Goal: Task Accomplishment & Management: Manage account settings

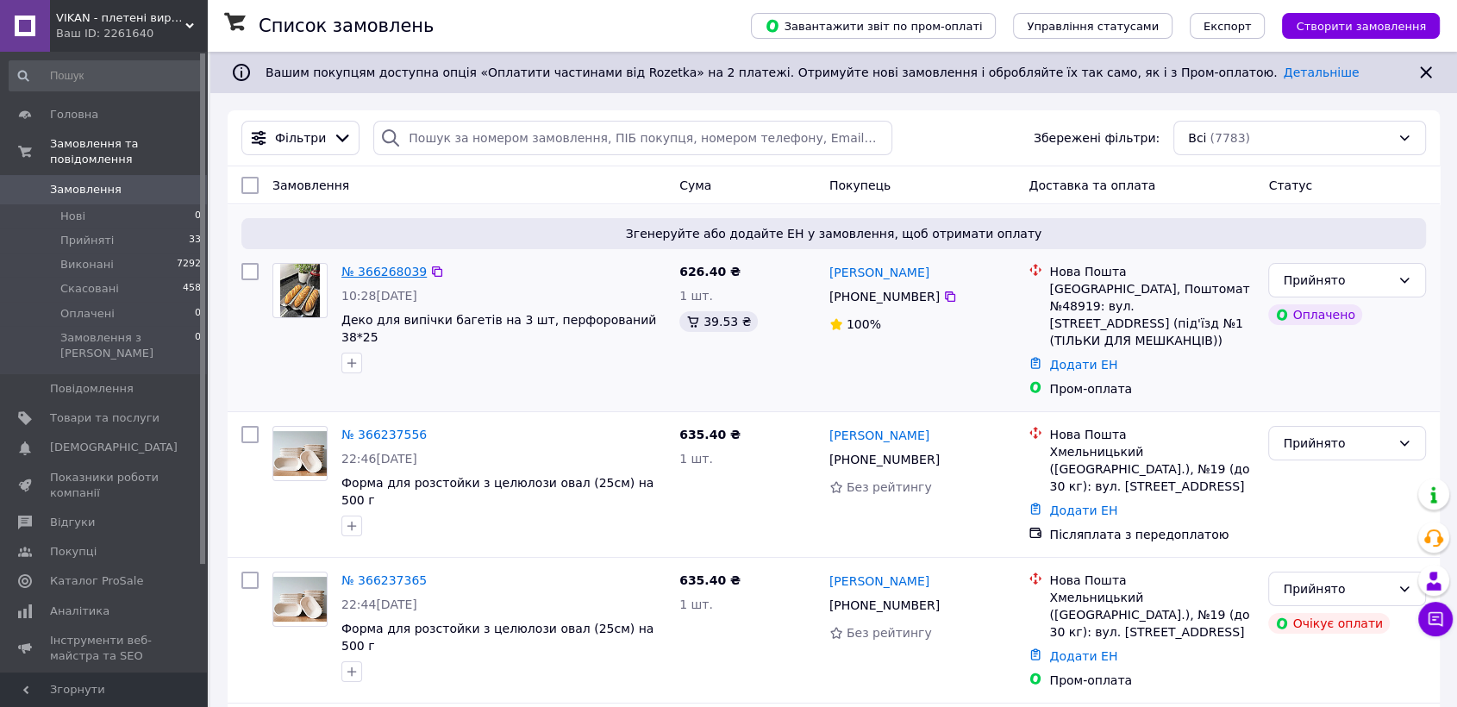
click at [410, 267] on link "№ 366268039" at bounding box center [383, 272] width 85 height 14
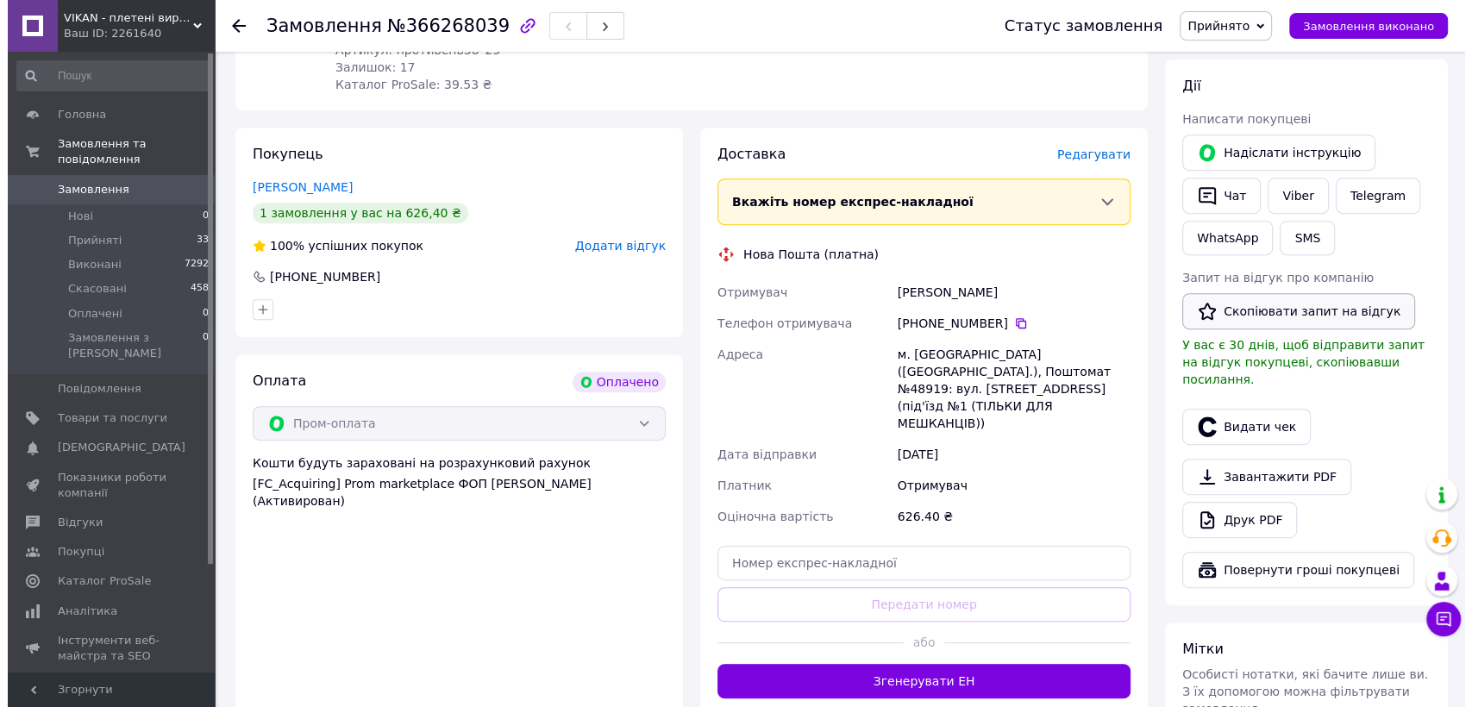
scroll to position [701, 0]
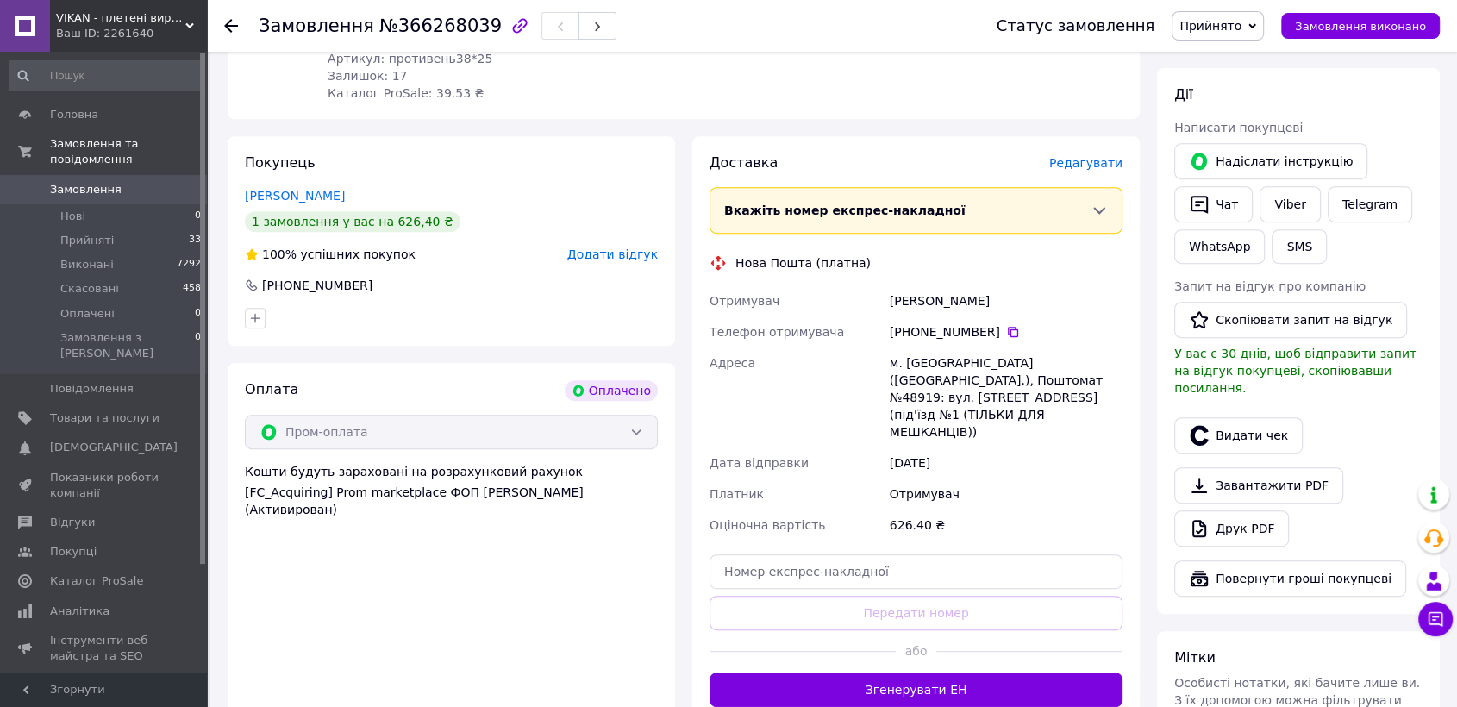
click at [1101, 156] on span "Редагувати" at bounding box center [1085, 163] width 73 height 14
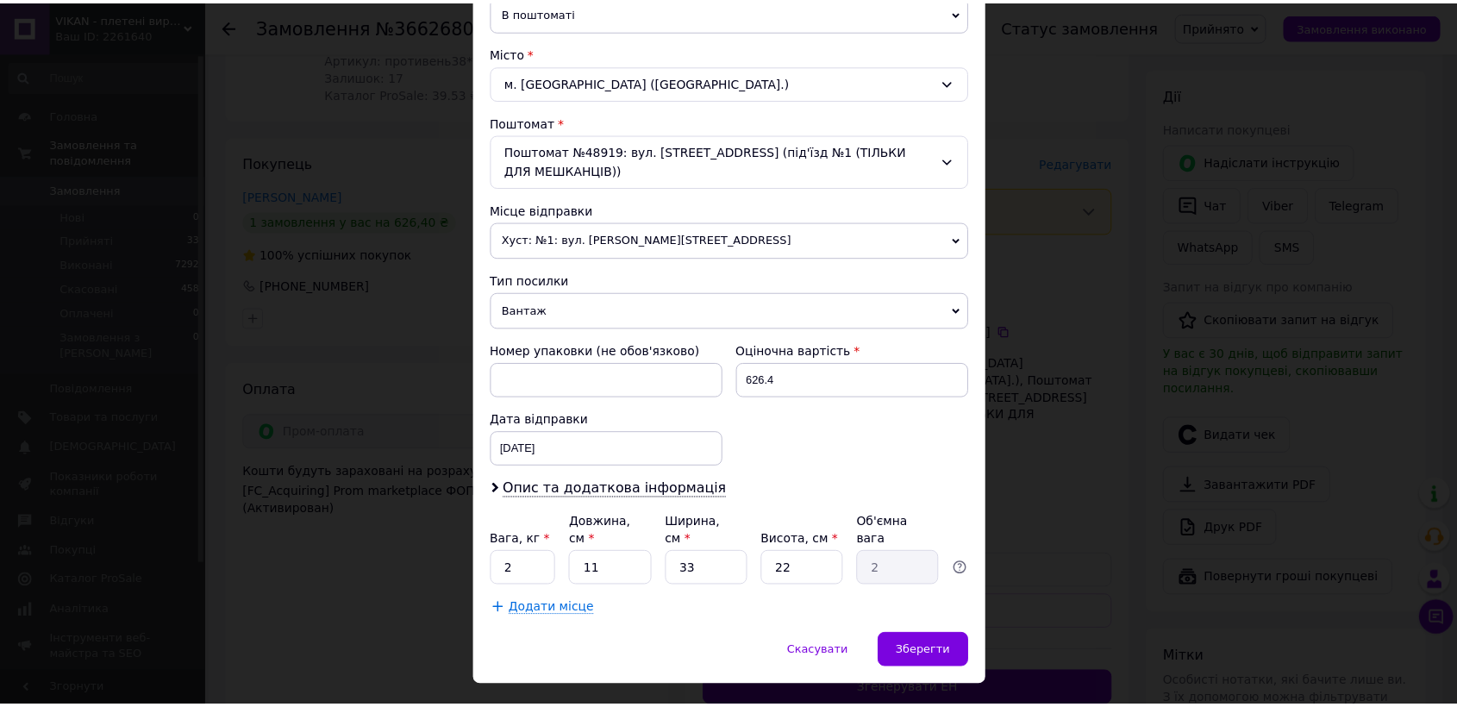
scroll to position [454, 0]
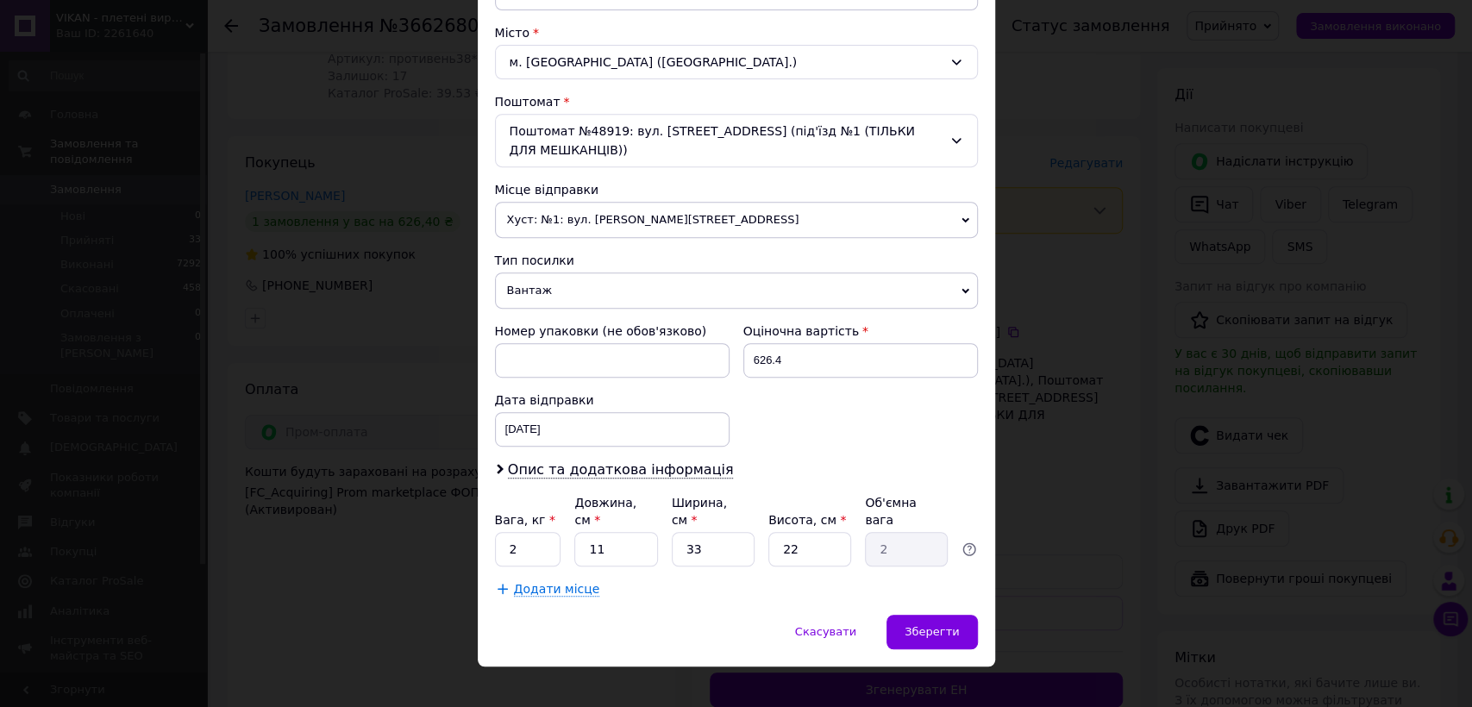
click at [648, 216] on span "Хуст: №1: вул. [PERSON_NAME][STREET_ADDRESS]" at bounding box center [736, 220] width 483 height 36
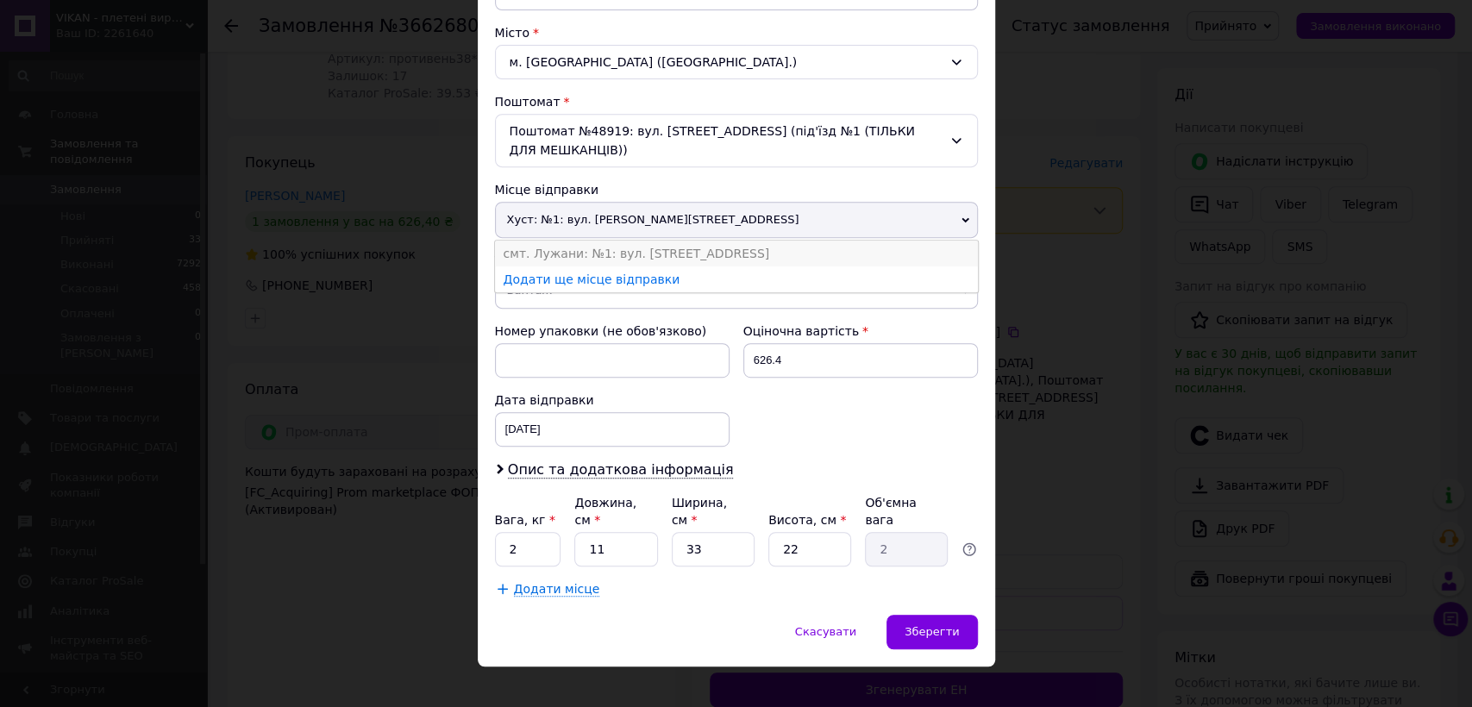
click at [607, 247] on li "смт. Лужани: №1: вул. [STREET_ADDRESS]" at bounding box center [736, 254] width 483 height 26
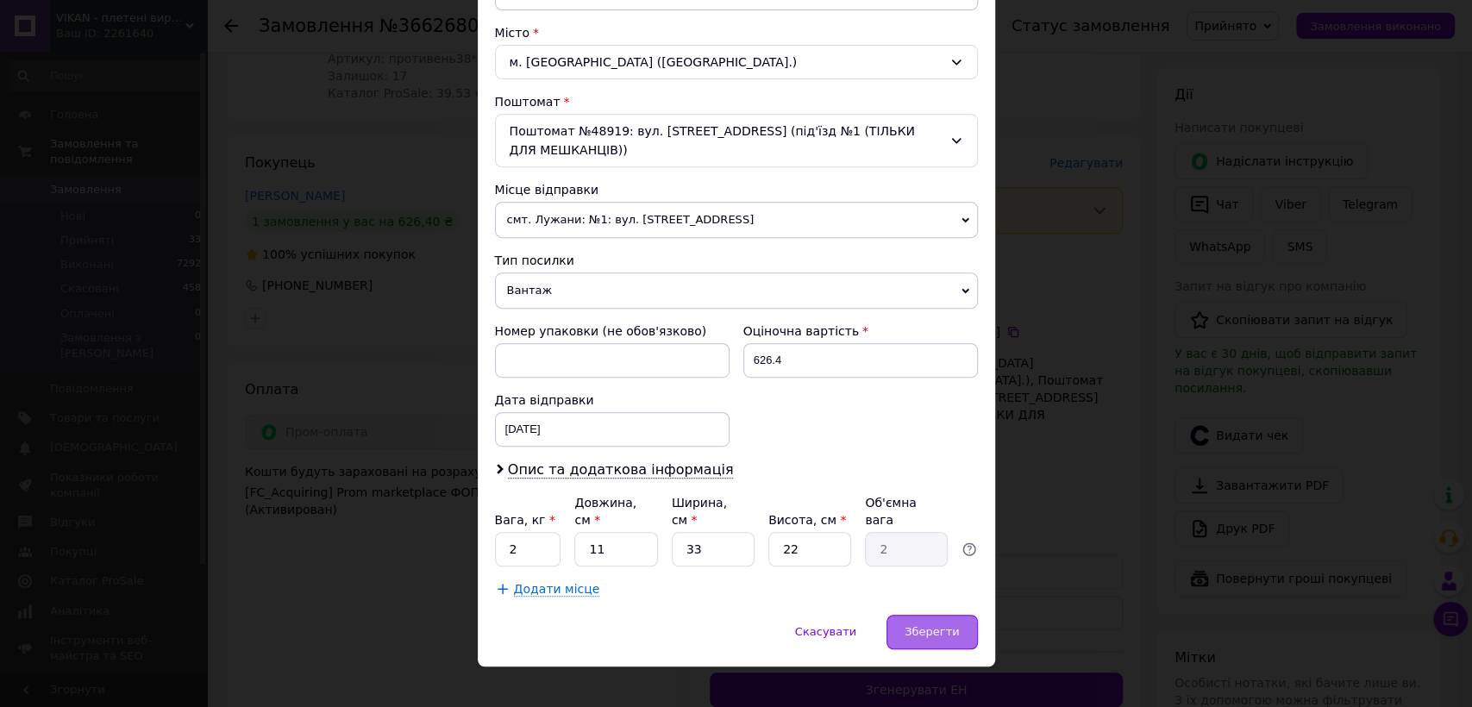
click at [940, 622] on div "Зберегти" at bounding box center [931, 632] width 91 height 34
